Goal: Information Seeking & Learning: Learn about a topic

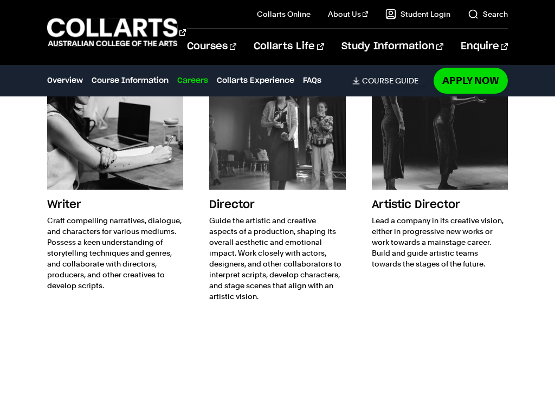
scroll to position [1982, 0]
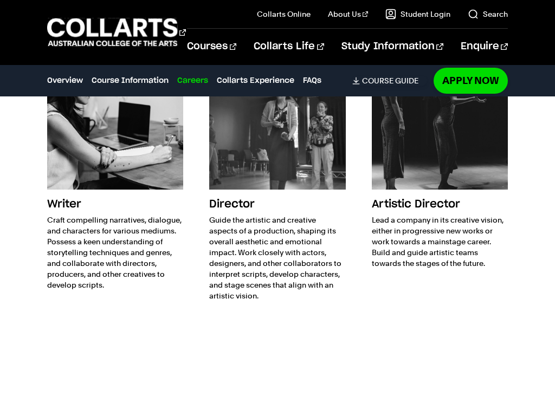
click at [141, 145] on img at bounding box center [115, 121] width 136 height 136
click at [67, 194] on h3 "Writer" at bounding box center [115, 204] width 136 height 21
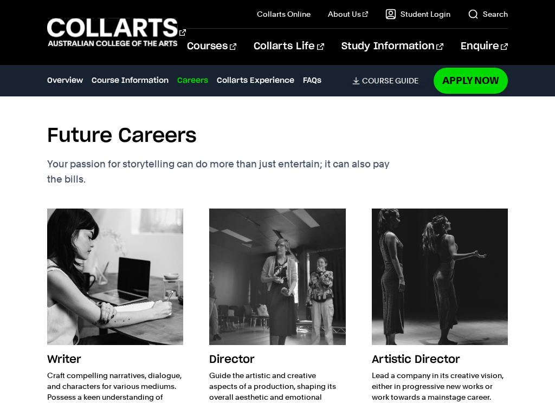
scroll to position [1827, 0]
click at [120, 231] on img at bounding box center [115, 277] width 136 height 136
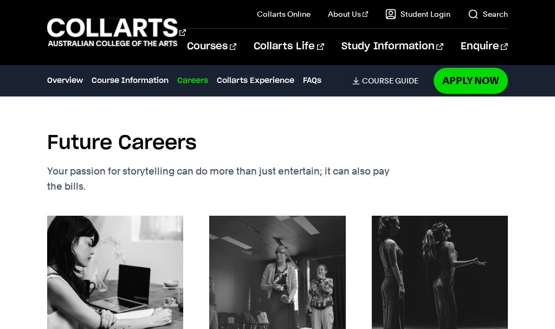
scroll to position [1807, 0]
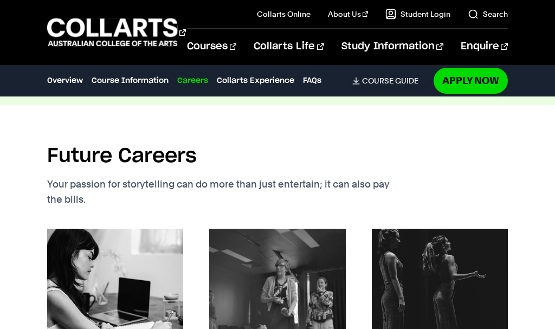
click at [476, 17] on link "Search" at bounding box center [488, 14] width 40 height 11
click at [470, 18] on link "Search" at bounding box center [488, 14] width 40 height 11
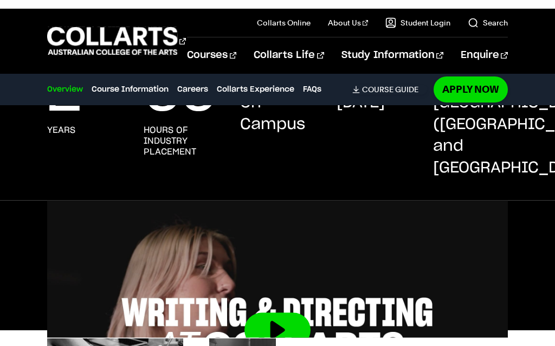
scroll to position [0, 0]
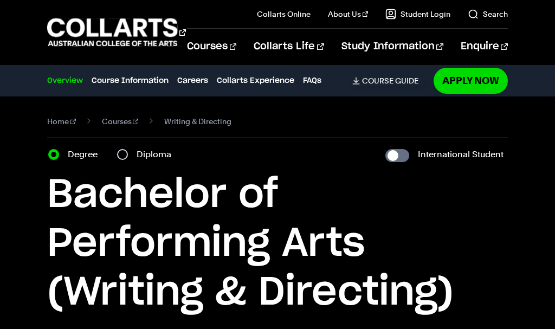
click at [478, 17] on link "Search" at bounding box center [488, 14] width 40 height 11
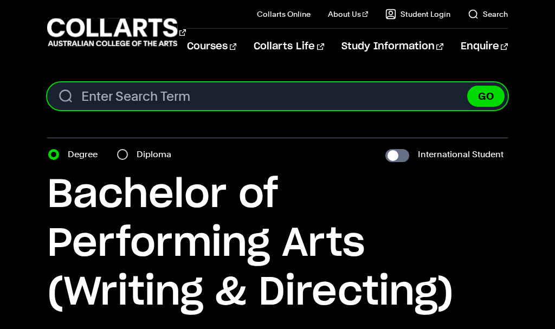
click at [124, 91] on input "Search content" at bounding box center [277, 96] width 461 height 28
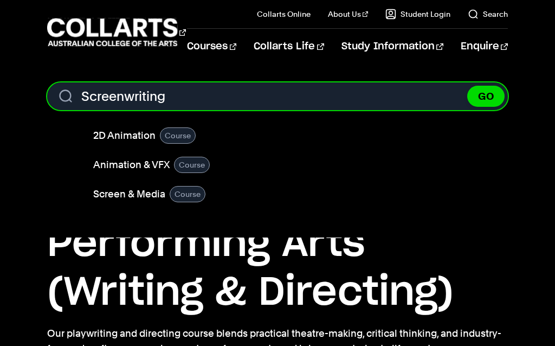
type input "Screenwriting"
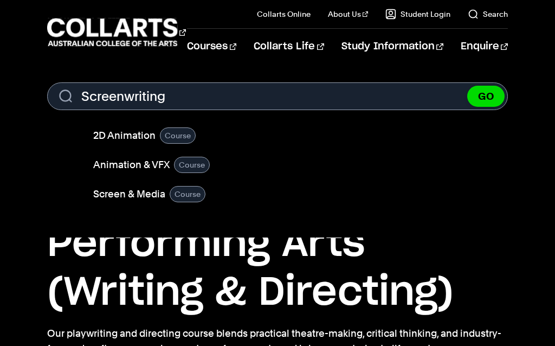
click at [486, 92] on button "GO" at bounding box center [485, 96] width 37 height 21
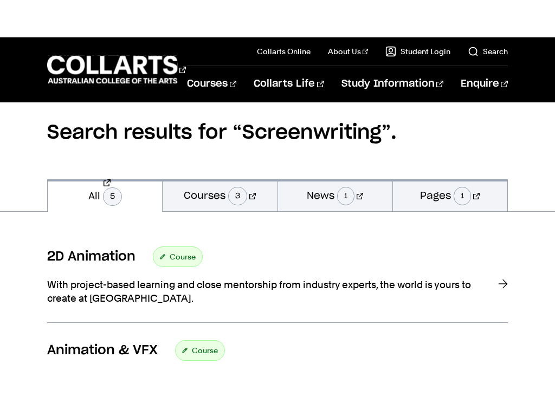
scroll to position [86, 0]
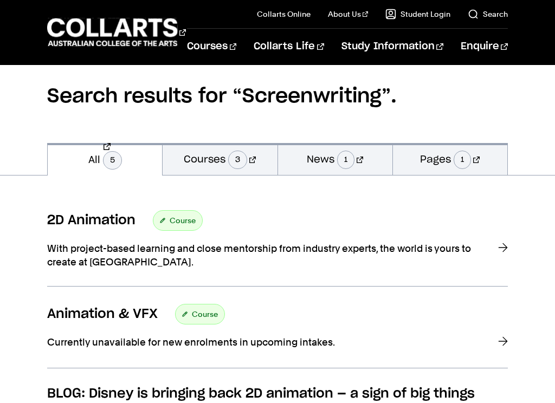
click at [218, 161] on link "Courses 3" at bounding box center [220, 159] width 114 height 32
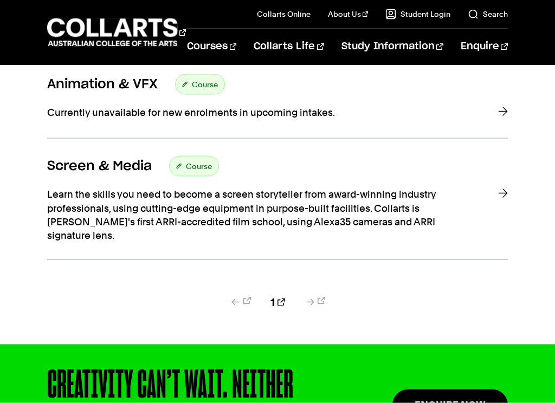
scroll to position [316, 0]
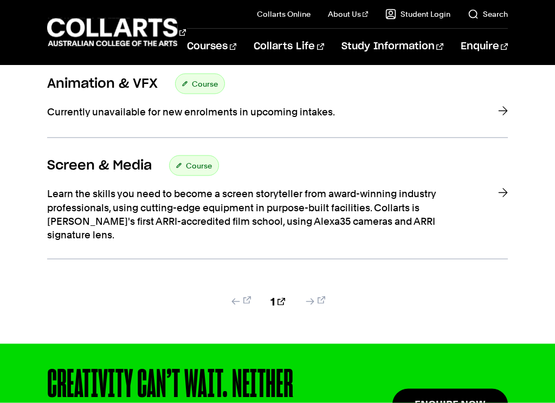
click at [504, 193] on div at bounding box center [503, 214] width 10 height 55
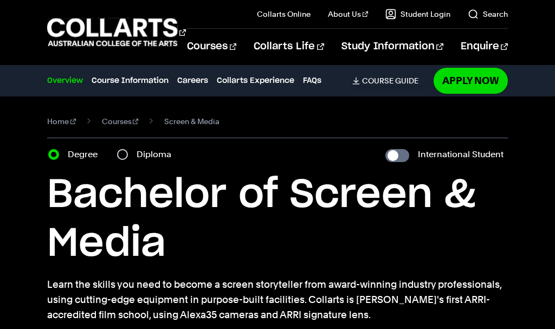
click at [477, 19] on link "Search" at bounding box center [488, 14] width 40 height 11
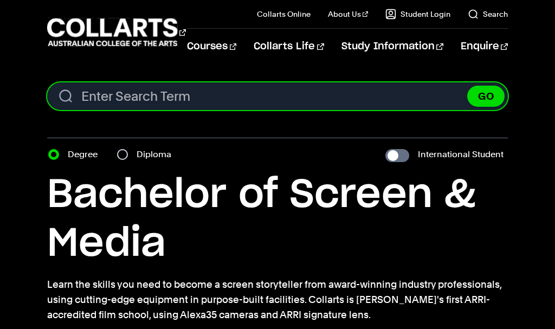
click at [143, 88] on input "Search content" at bounding box center [277, 96] width 461 height 28
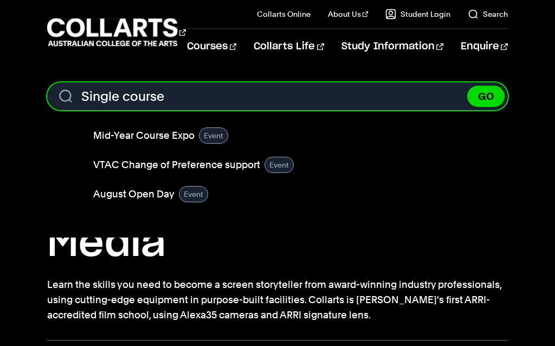
type input "Single course"
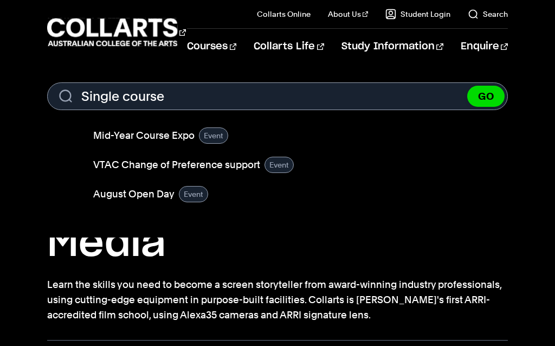
click at [487, 103] on button "GO" at bounding box center [485, 96] width 37 height 21
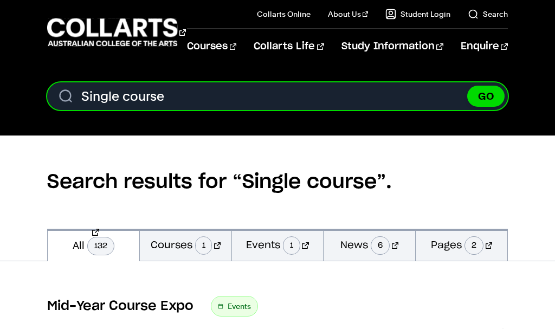
click at [170, 92] on input "Single course" at bounding box center [277, 96] width 461 height 28
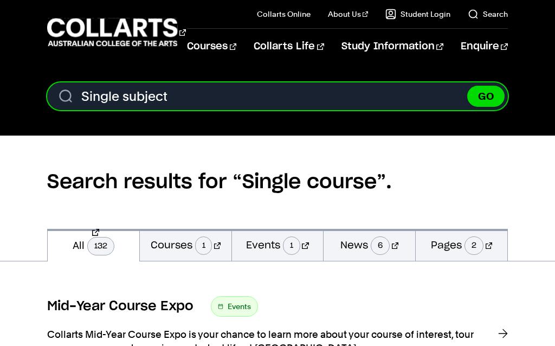
type input "Single subject"
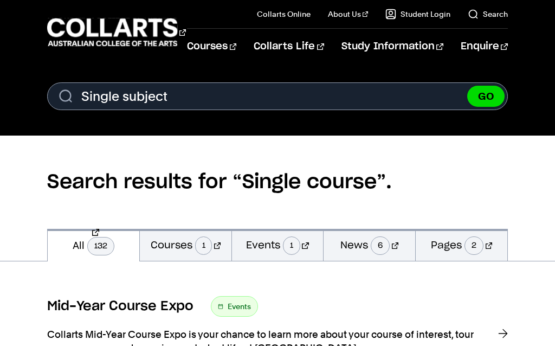
click at [486, 100] on button "GO" at bounding box center [485, 96] width 37 height 21
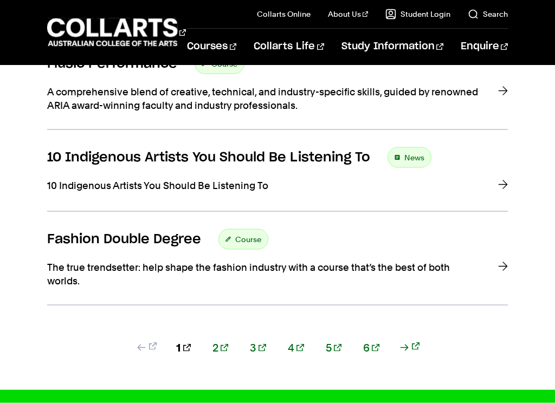
scroll to position [1080, 0]
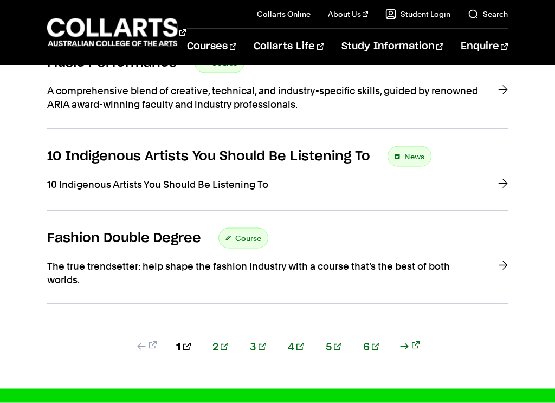
click at [399, 328] on link at bounding box center [409, 346] width 21 height 11
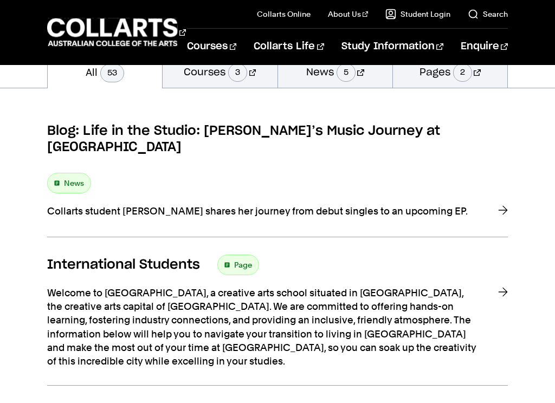
scroll to position [54, 0]
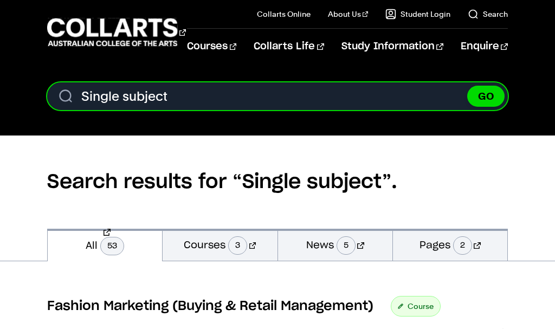
click at [204, 96] on input "Single subject" at bounding box center [277, 96] width 461 height 28
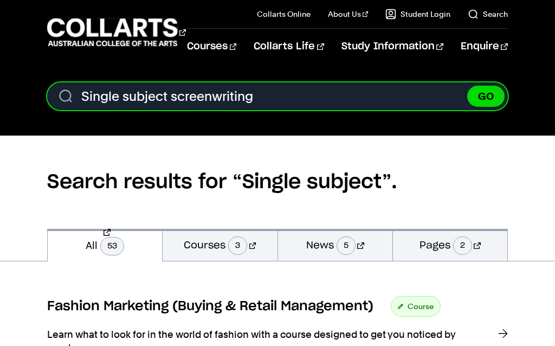
type input "Single subject screenwriting"
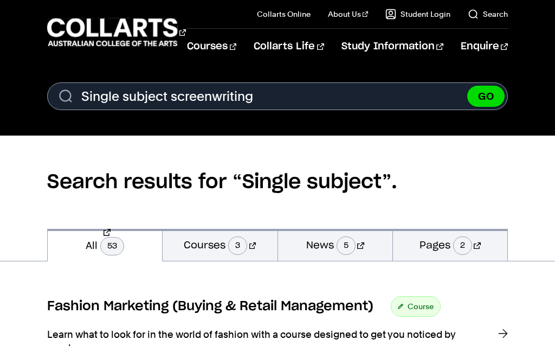
click at [484, 97] on button "GO" at bounding box center [485, 96] width 37 height 21
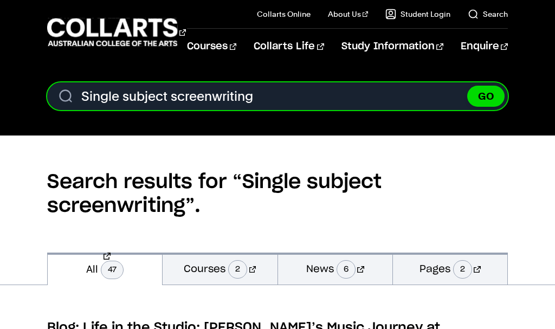
click at [166, 98] on input "Single subject screenwriting" at bounding box center [277, 96] width 461 height 28
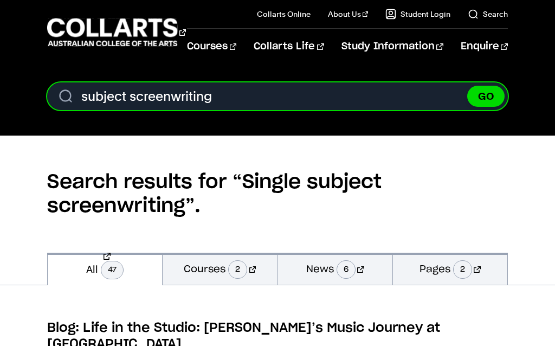
type input "subject screenwriting"
click at [486, 96] on button "GO" at bounding box center [485, 96] width 37 height 21
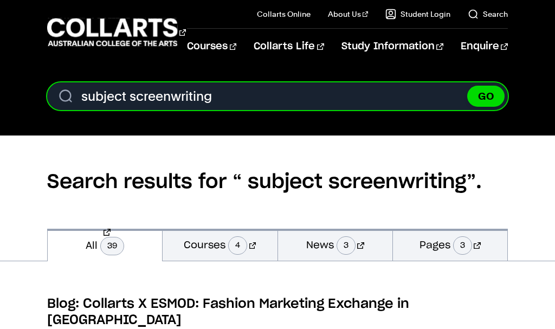
click at [130, 93] on input "subject screenwriting" at bounding box center [277, 96] width 461 height 28
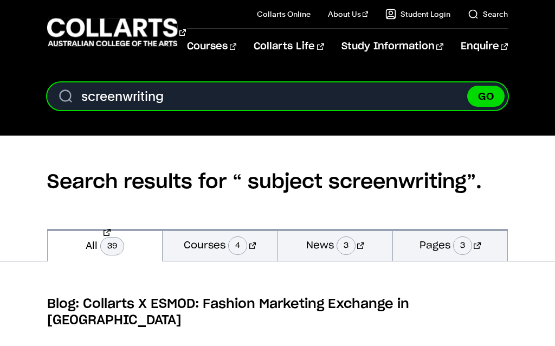
type input "screenwriting"
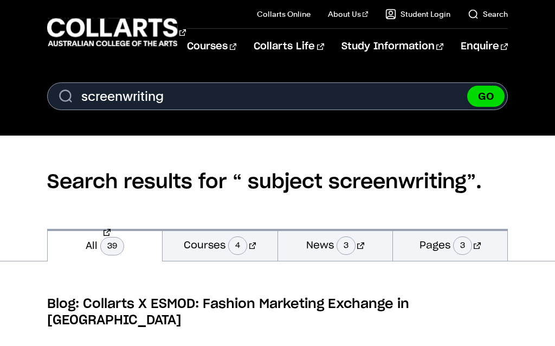
click at [483, 99] on button "GO" at bounding box center [485, 96] width 37 height 21
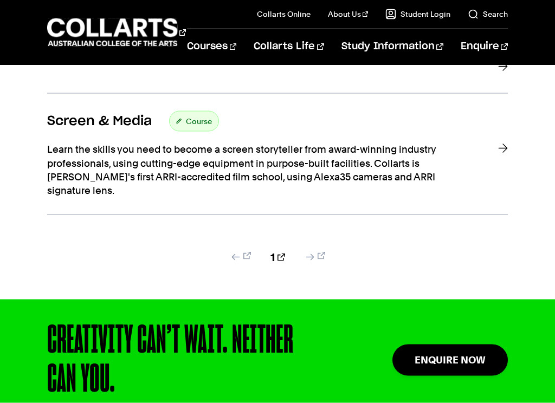
scroll to position [574, 0]
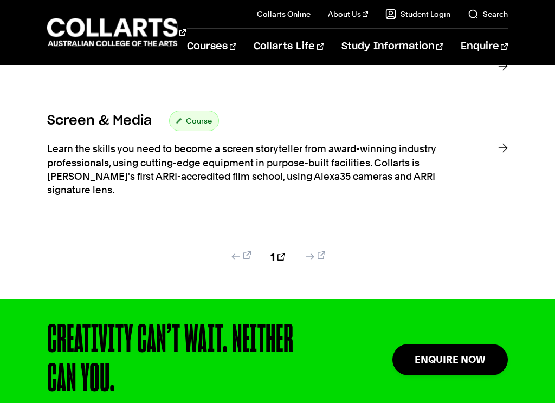
click at [500, 152] on div at bounding box center [503, 169] width 10 height 55
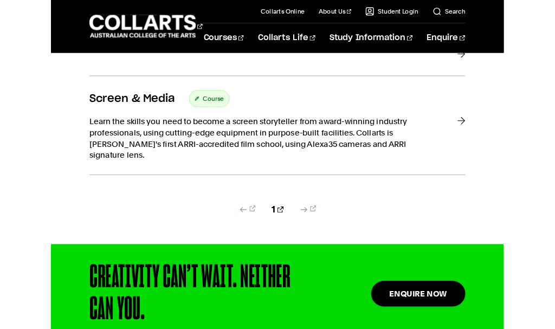
scroll to position [605, 0]
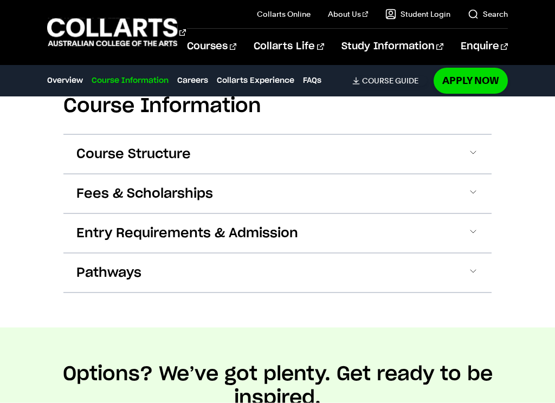
scroll to position [1375, 0]
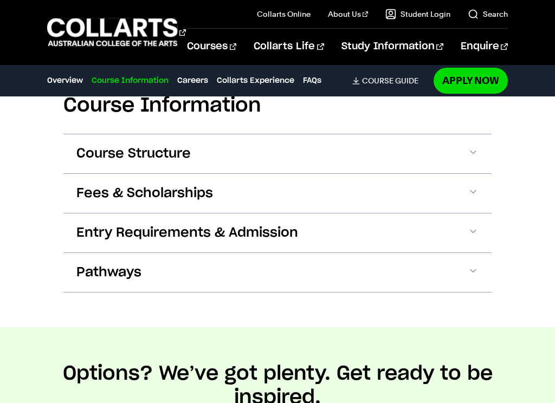
click at [474, 156] on span at bounding box center [473, 154] width 11 height 14
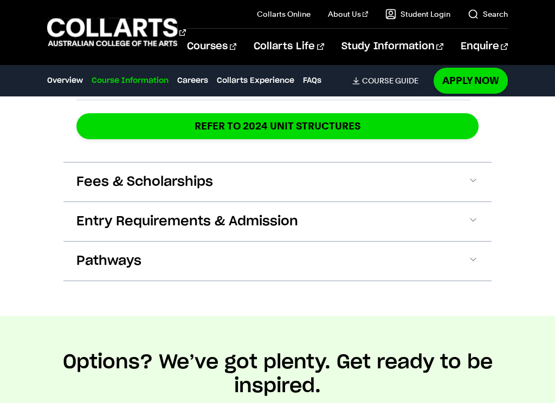
scroll to position [2160, 0]
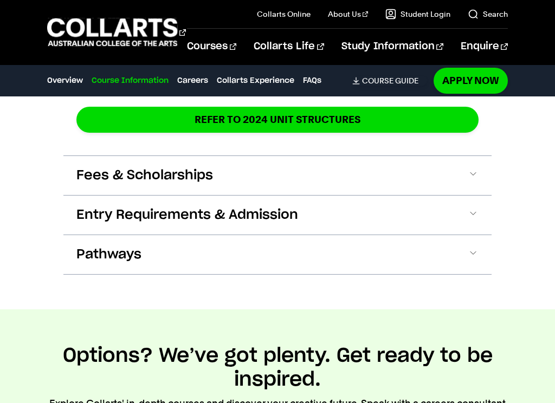
click at [474, 254] on span at bounding box center [473, 255] width 11 height 14
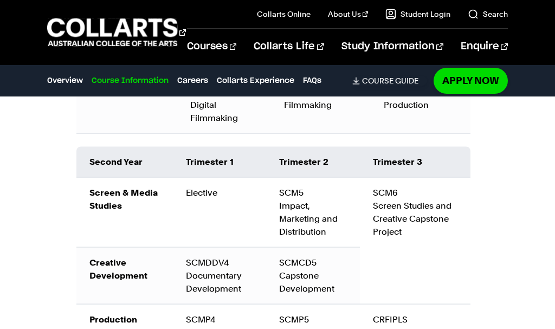
scroll to position [1827, 0]
